Goal: Obtain resource: Obtain resource

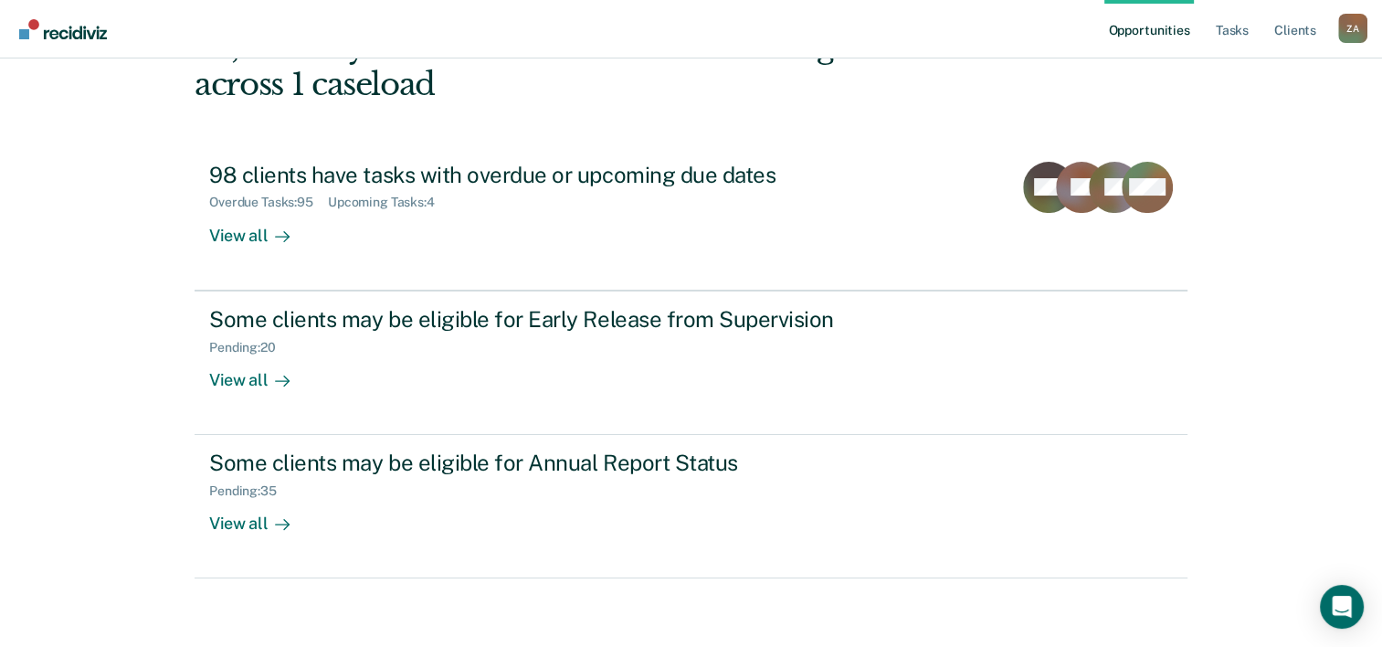
scroll to position [129, 0]
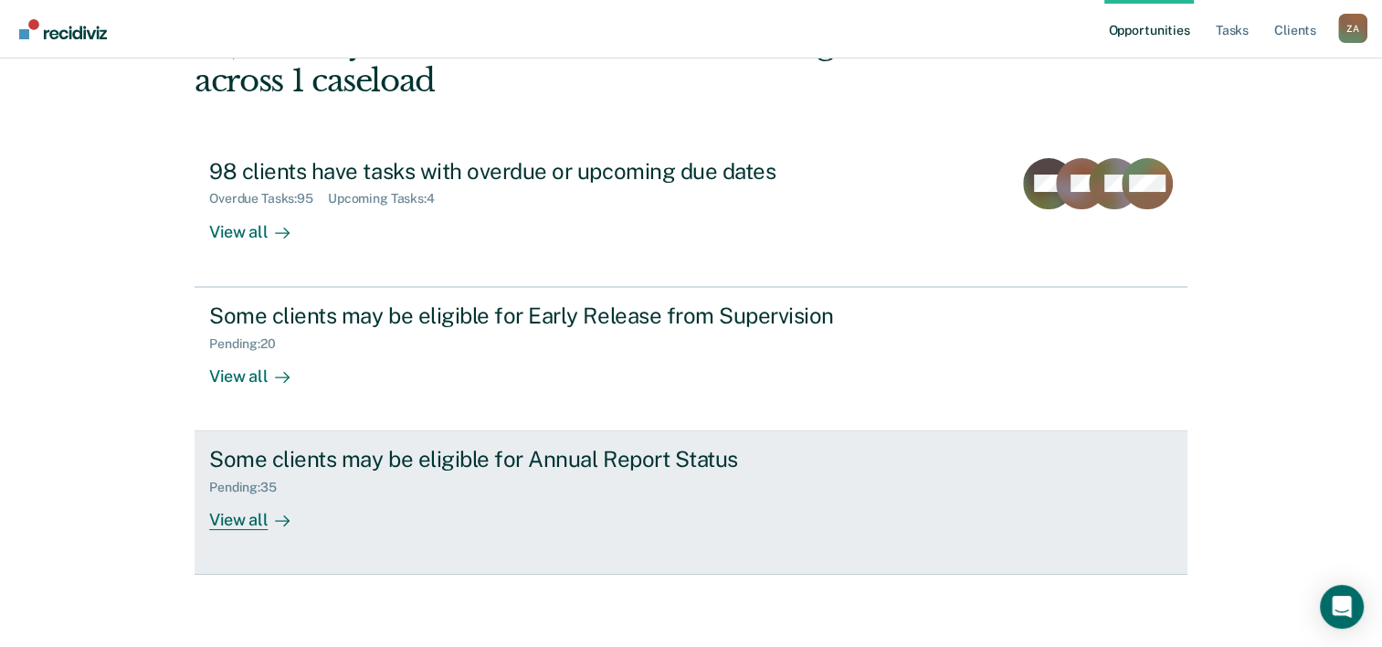
click at [627, 447] on div "Some clients may be eligible for Annual Report Status" at bounding box center [529, 459] width 641 height 26
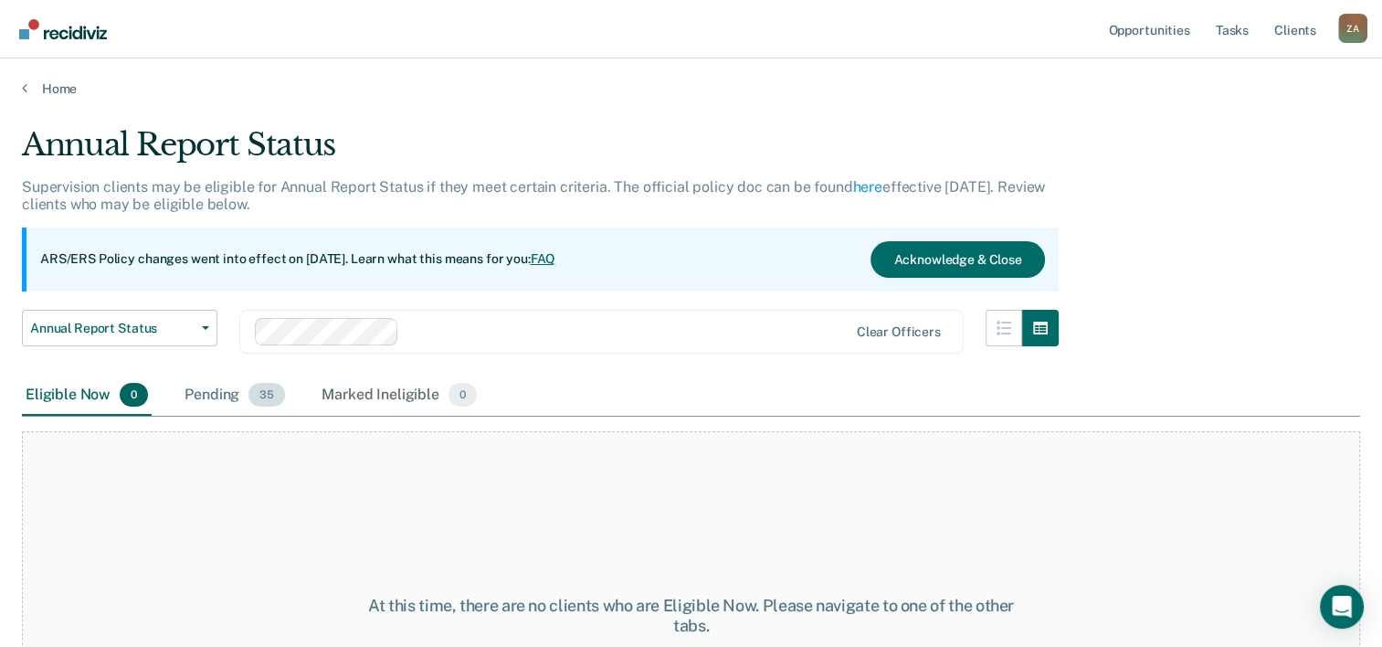
click at [201, 387] on div "Pending 35" at bounding box center [235, 395] width 108 height 40
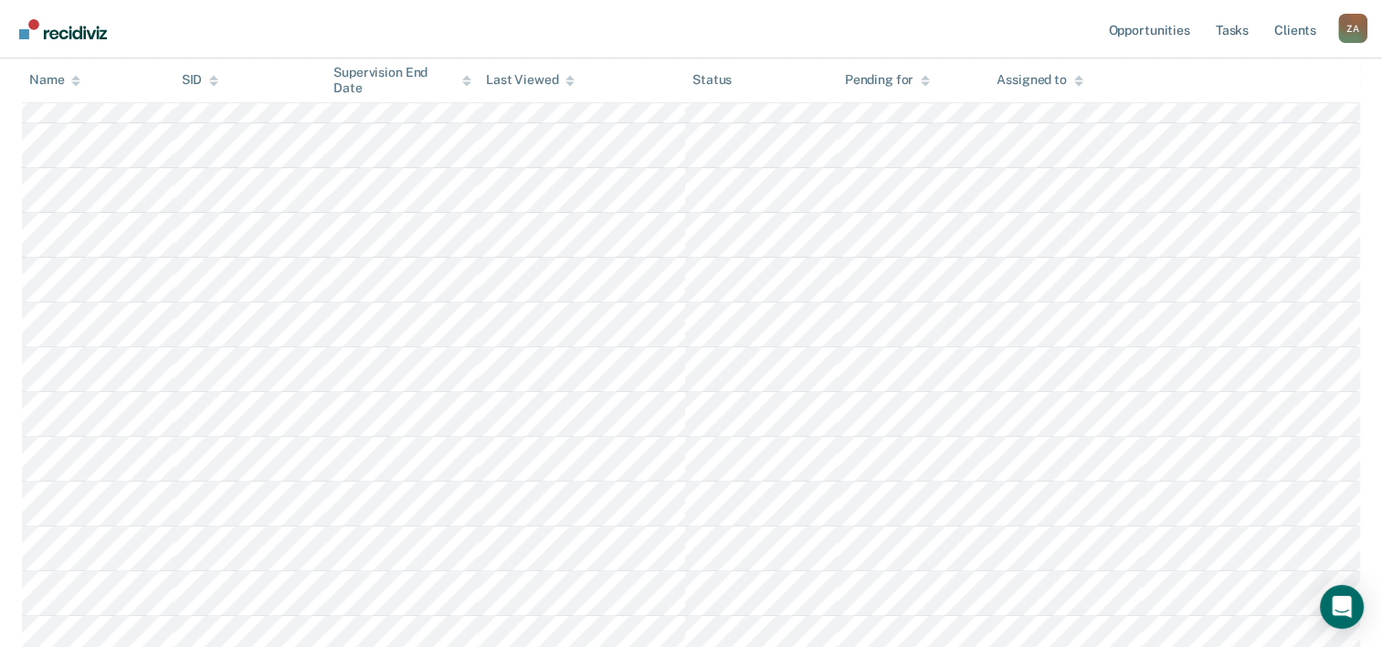
scroll to position [639, 0]
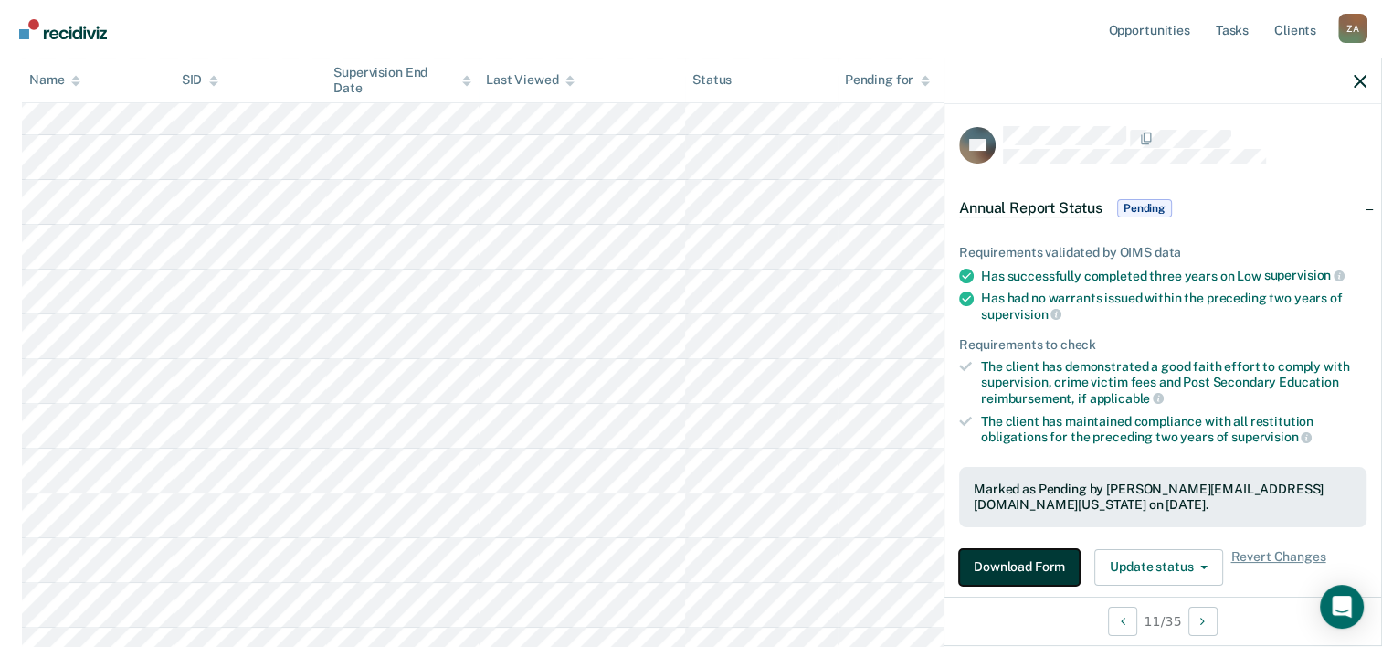
click at [1038, 549] on button "Download Form" at bounding box center [1019, 567] width 121 height 37
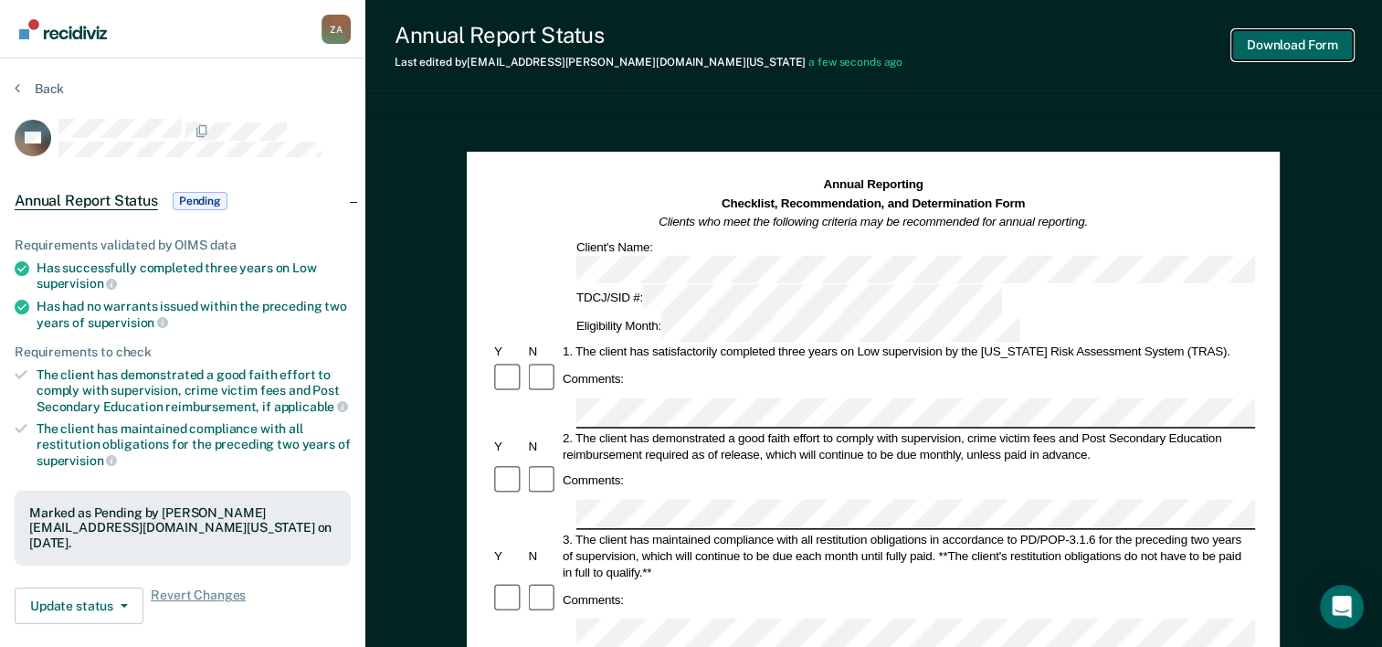
click at [1263, 48] on button "Download Form" at bounding box center [1292, 45] width 121 height 30
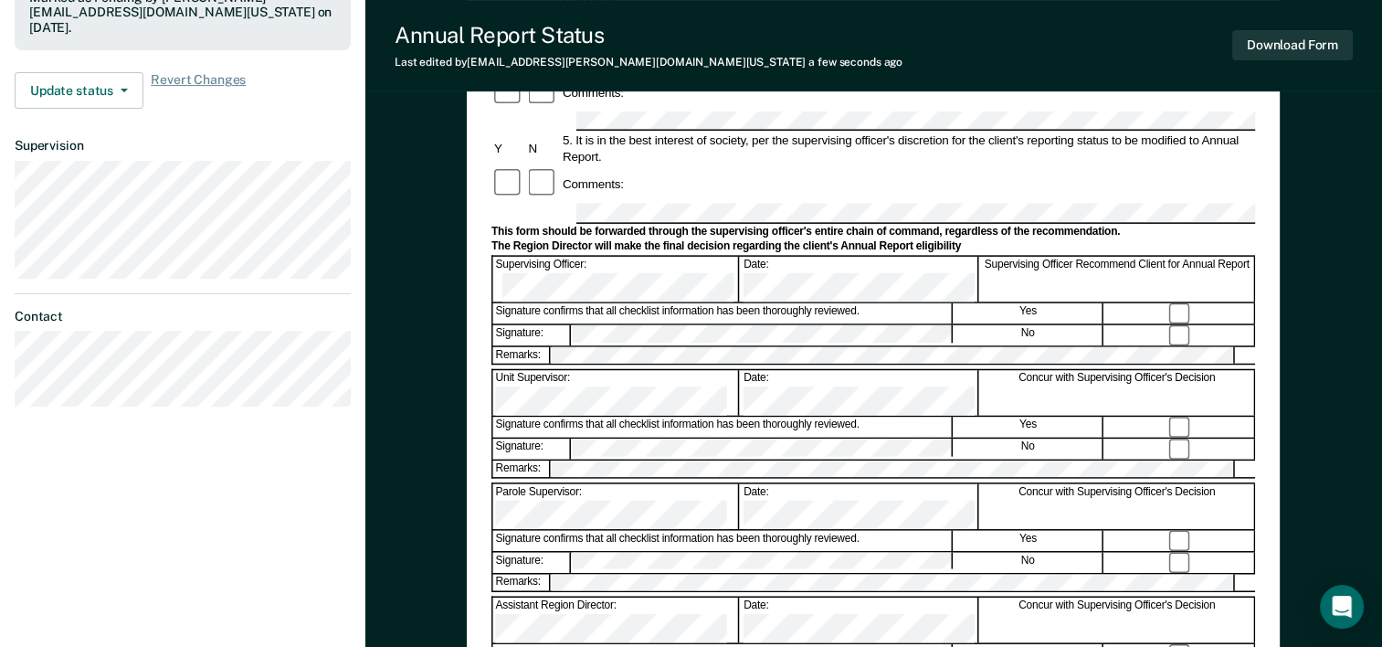
scroll to position [548, 0]
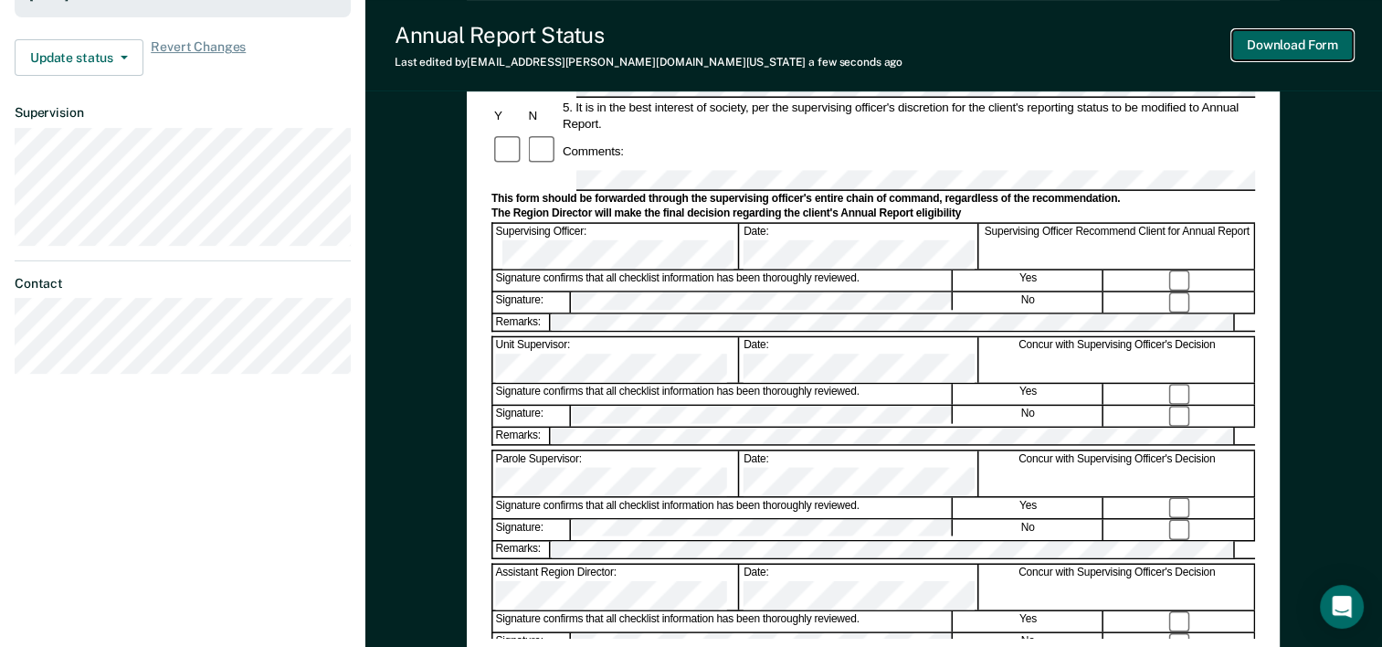
click at [1260, 55] on button "Download Form" at bounding box center [1292, 45] width 121 height 30
